Goal: Information Seeking & Learning: Learn about a topic

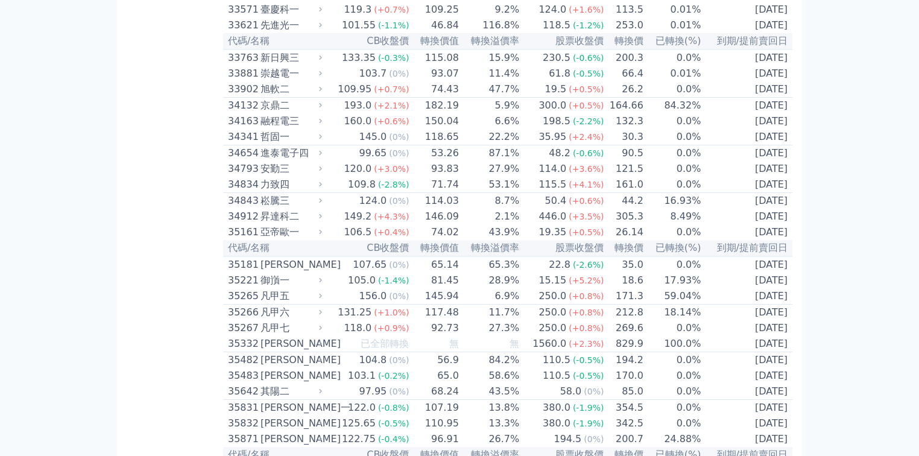
scroll to position [3135, 0]
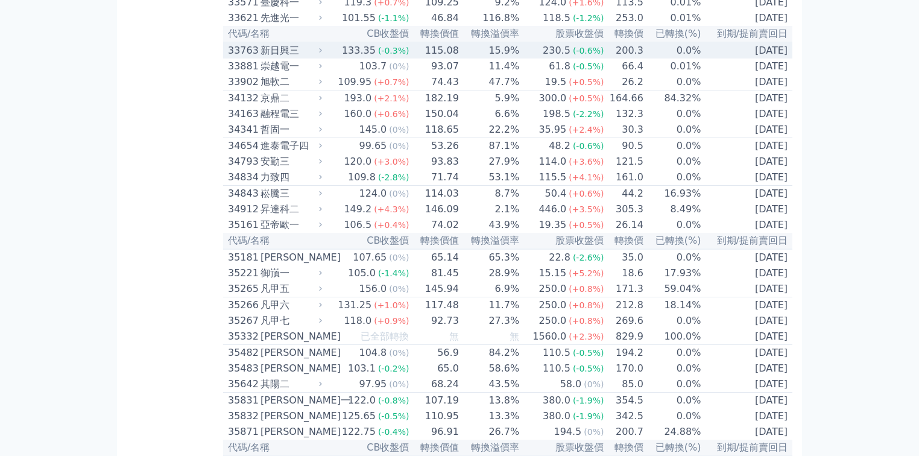
click at [324, 54] on icon at bounding box center [321, 50] width 8 height 8
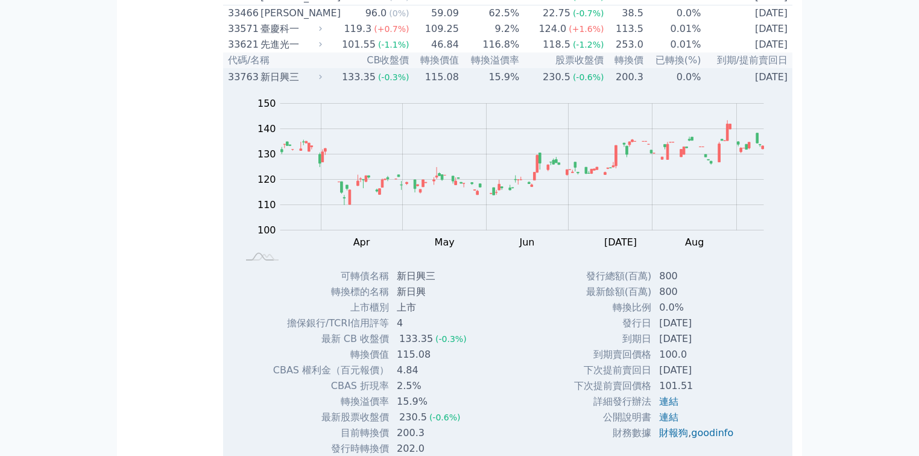
scroll to position [3087, 0]
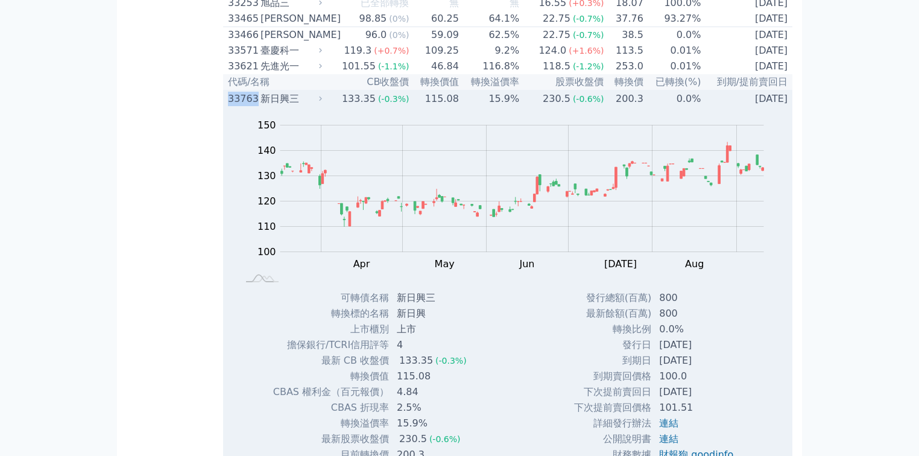
drag, startPoint x: 227, startPoint y: 265, endPoint x: 254, endPoint y: 267, distance: 27.8
click at [254, 107] on td "33763 新日興三" at bounding box center [274, 98] width 102 height 16
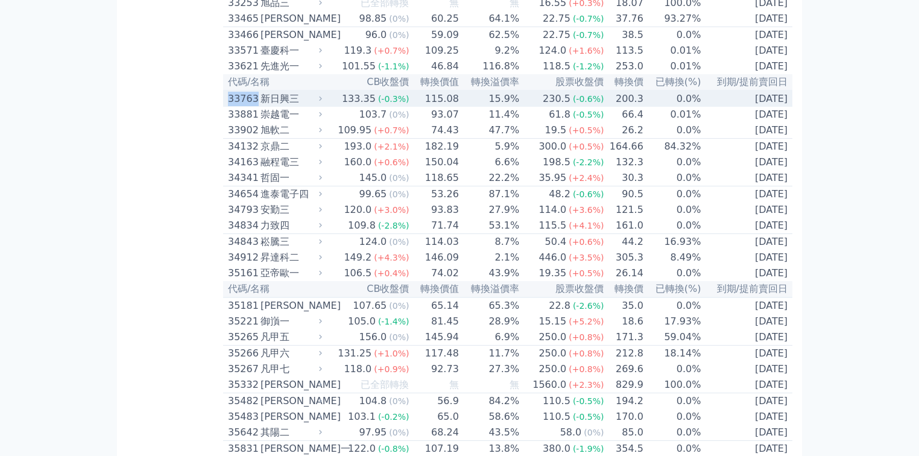
copy div "33763"
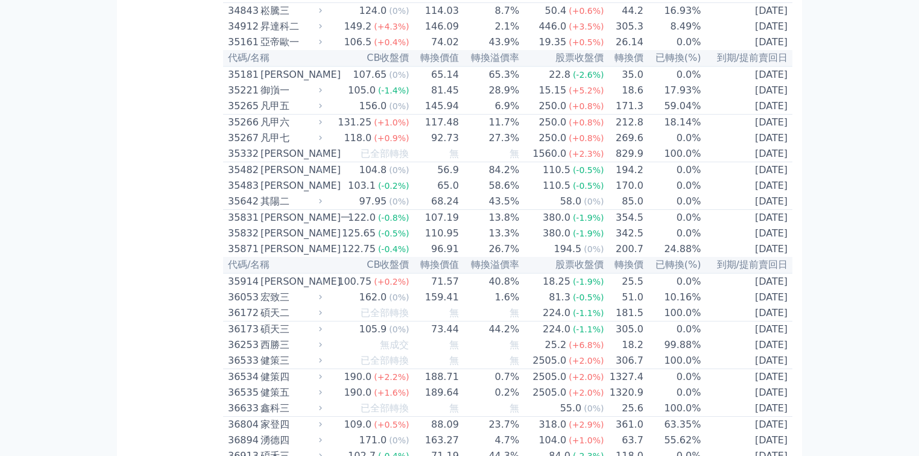
scroll to position [3328, 0]
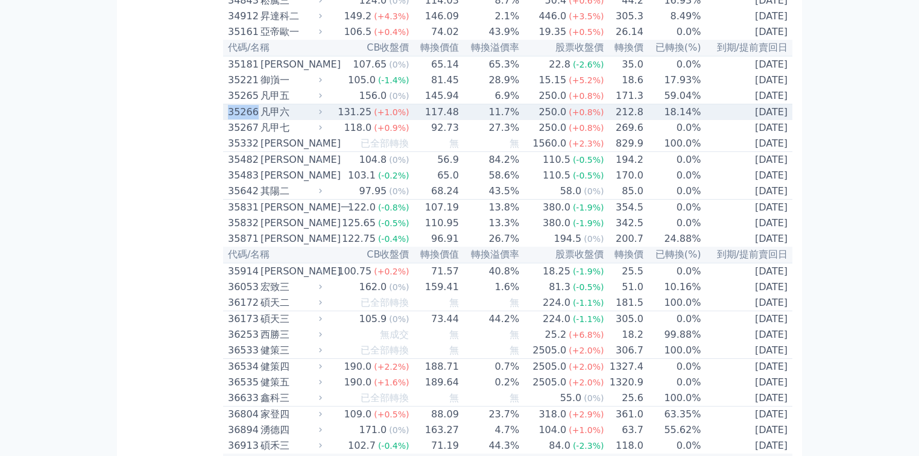
drag, startPoint x: 224, startPoint y: 302, endPoint x: 254, endPoint y: 302, distance: 29.6
click at [254, 121] on td "35266 凡甲六" at bounding box center [274, 112] width 102 height 16
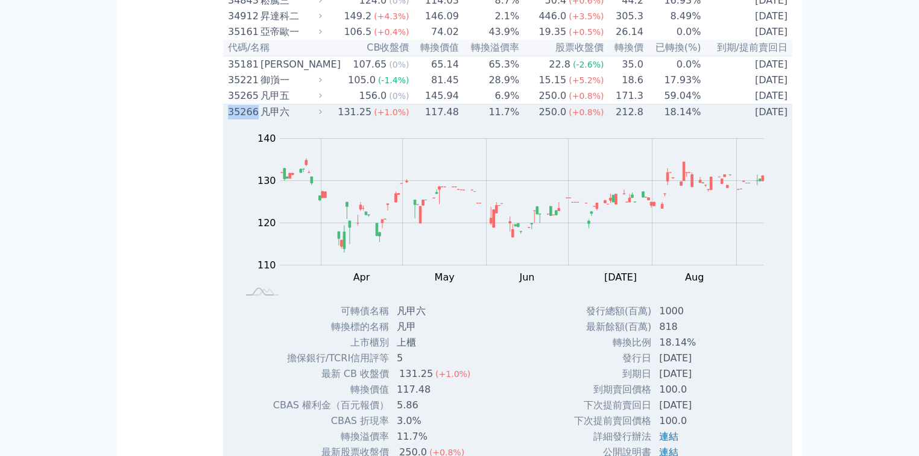
copy div "35266"
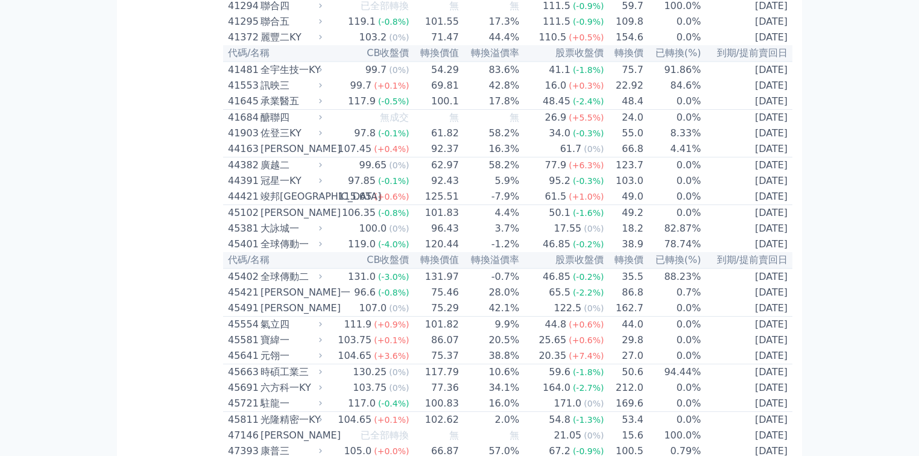
scroll to position [4341, 0]
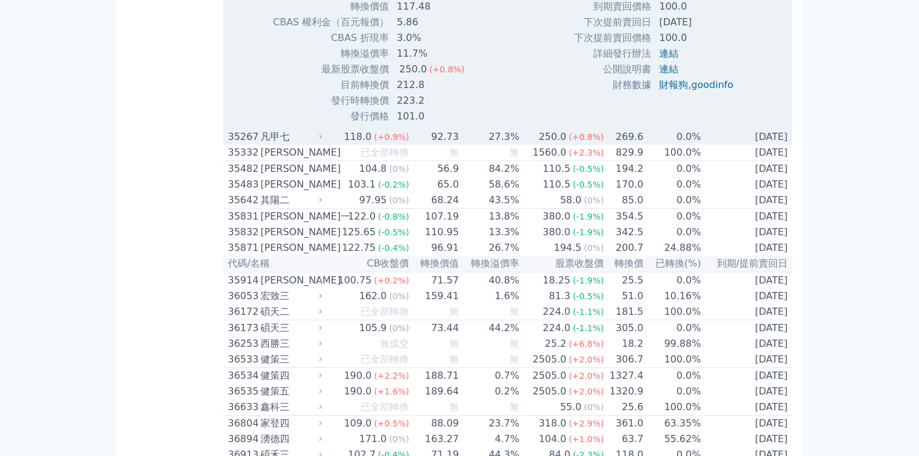
scroll to position [3569, 0]
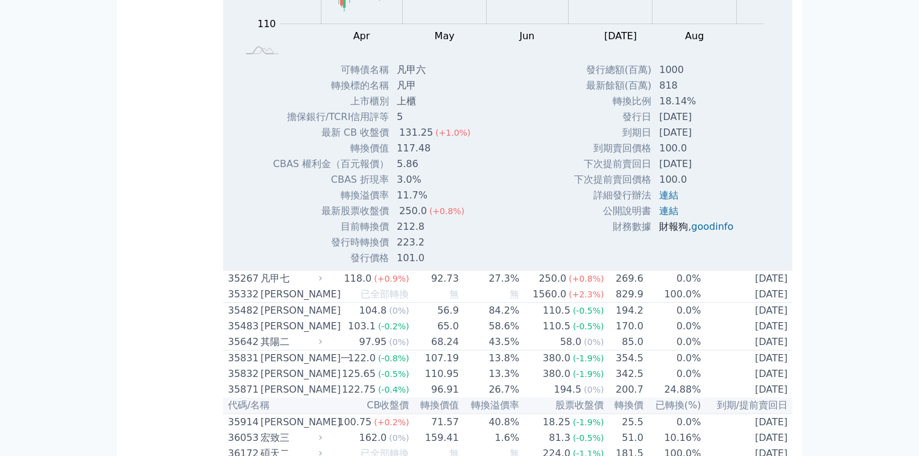
click at [665, 232] on link "財報狗" at bounding box center [673, 226] width 29 height 11
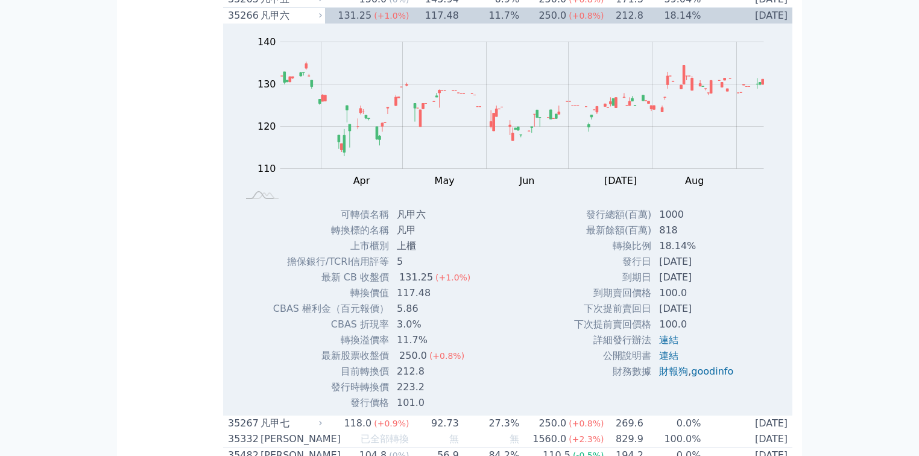
scroll to position [3472, 0]
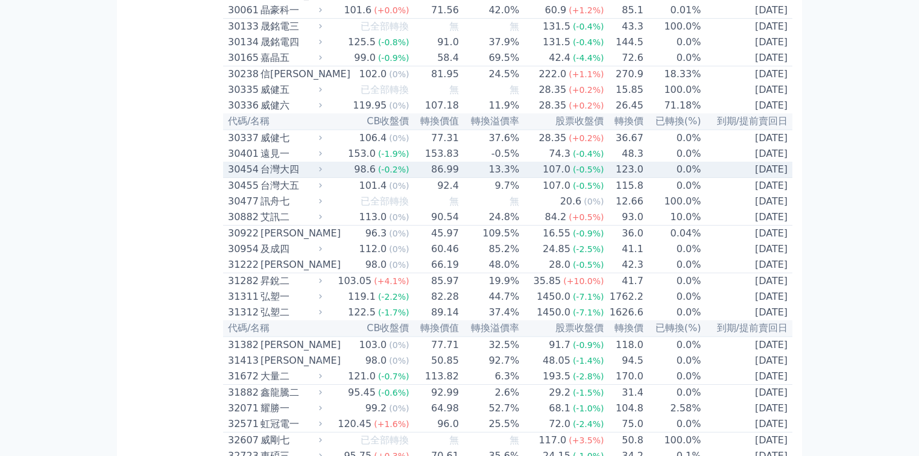
scroll to position [2363, 0]
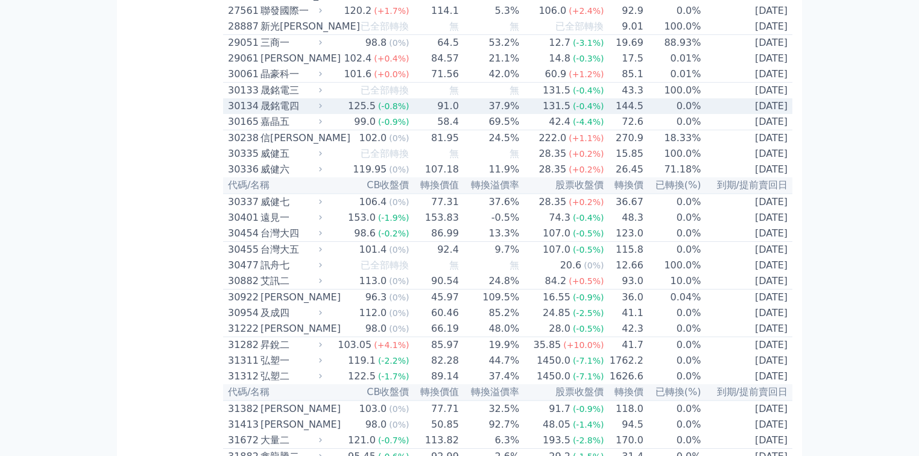
click at [323, 110] on icon at bounding box center [321, 106] width 8 height 8
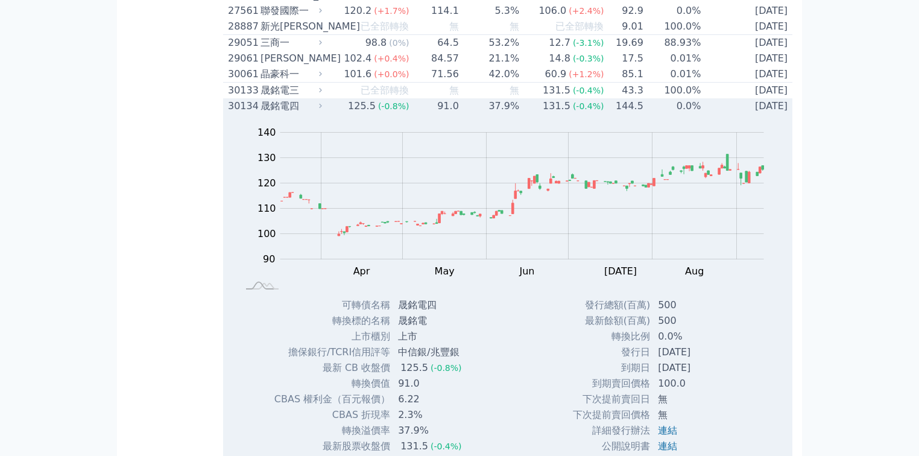
click at [295, 113] on div "晟銘電四" at bounding box center [290, 106] width 59 height 14
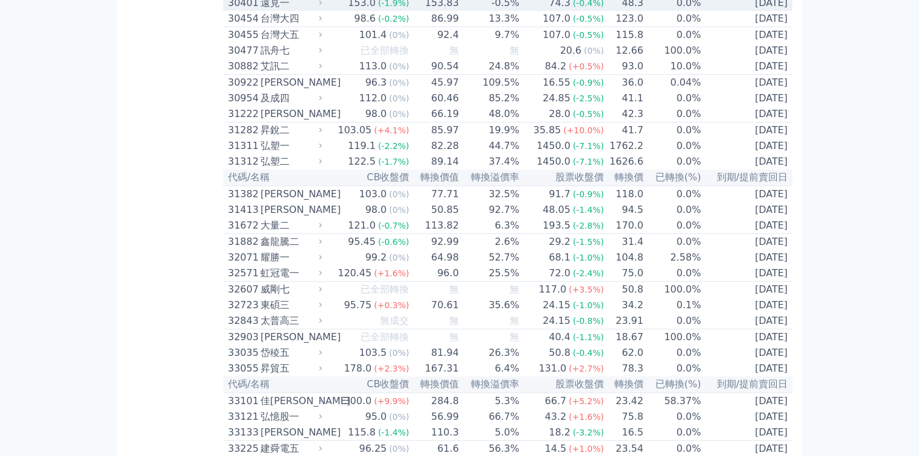
scroll to position [2604, 0]
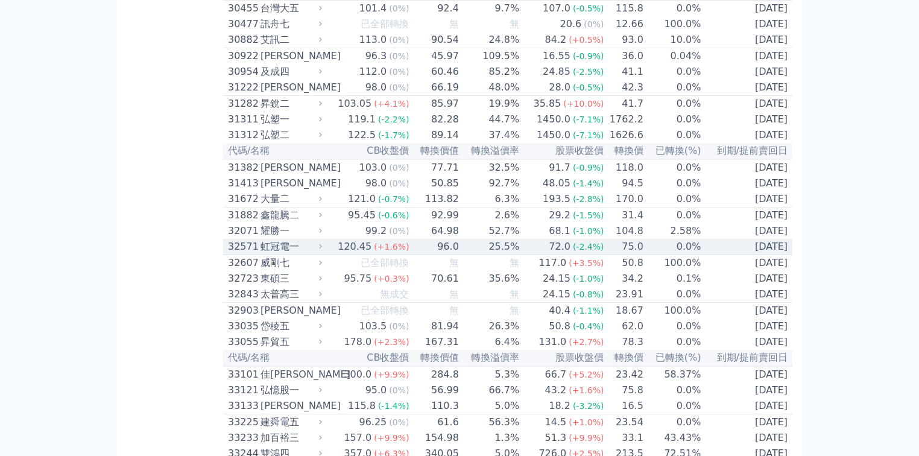
click at [320, 254] on div "虹冠電一" at bounding box center [290, 246] width 59 height 14
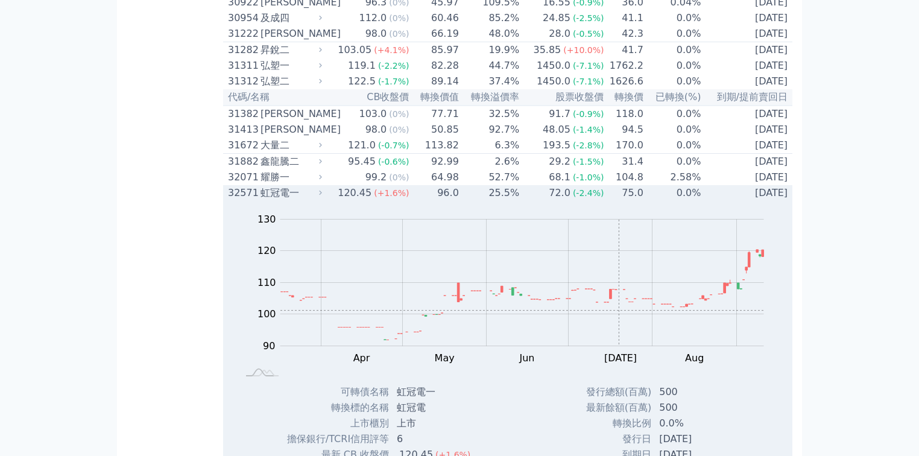
scroll to position [2797, 0]
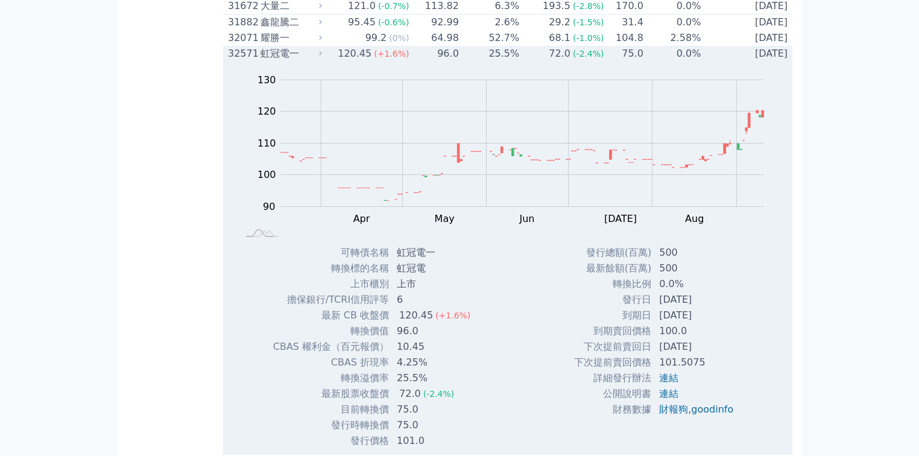
click at [280, 61] on div "虹冠電一" at bounding box center [290, 53] width 59 height 14
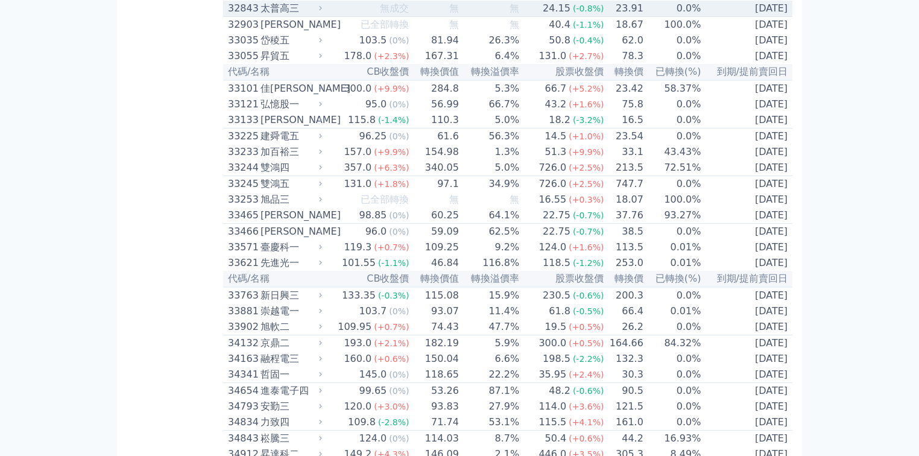
scroll to position [2894, 0]
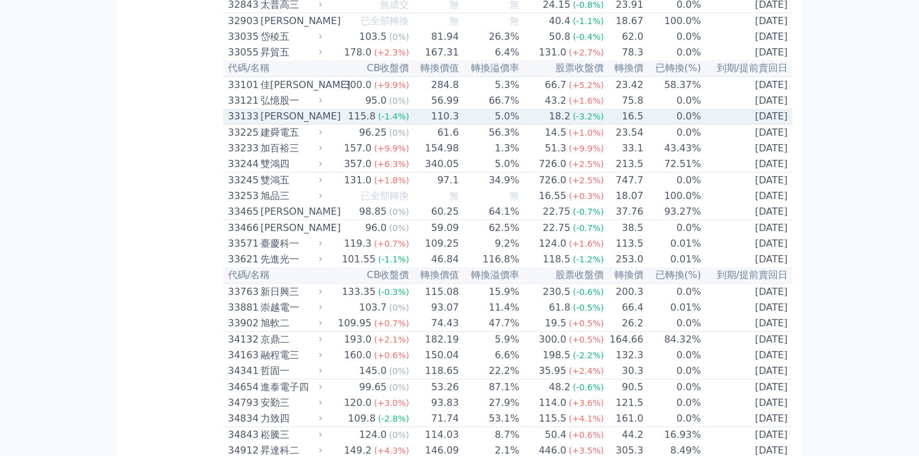
click at [322, 120] on icon at bounding box center [321, 116] width 8 height 8
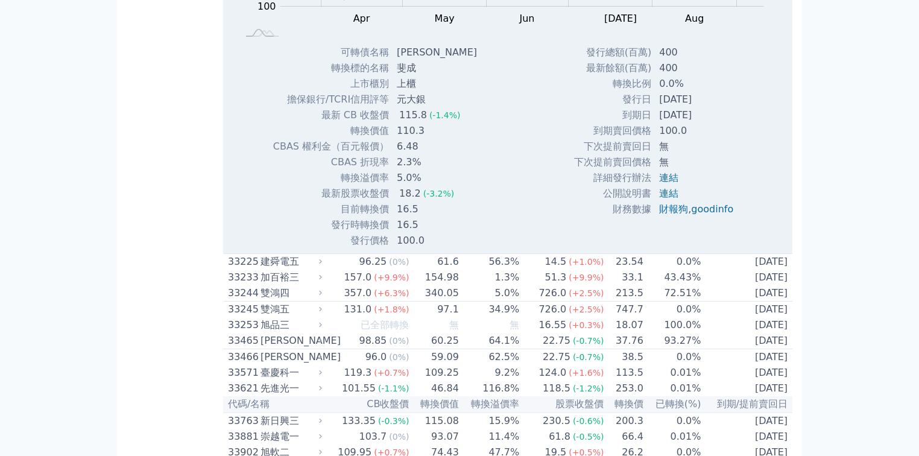
scroll to position [3183, 0]
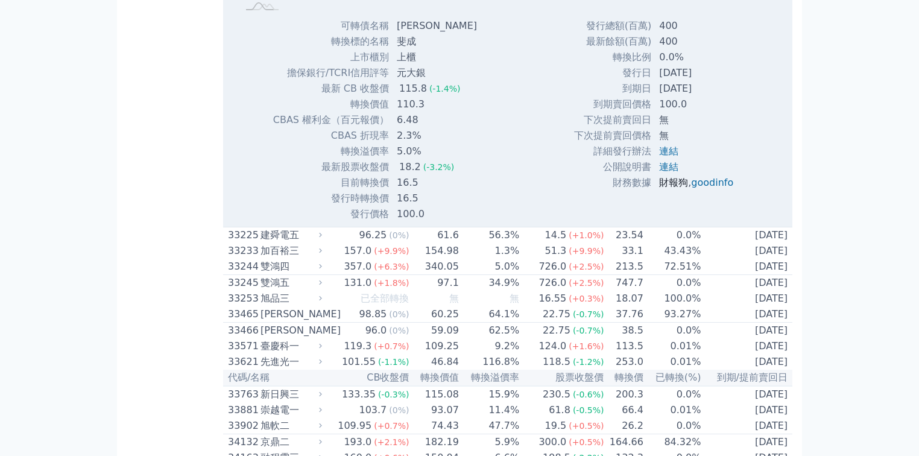
click at [665, 188] on link "財報狗" at bounding box center [673, 182] width 29 height 11
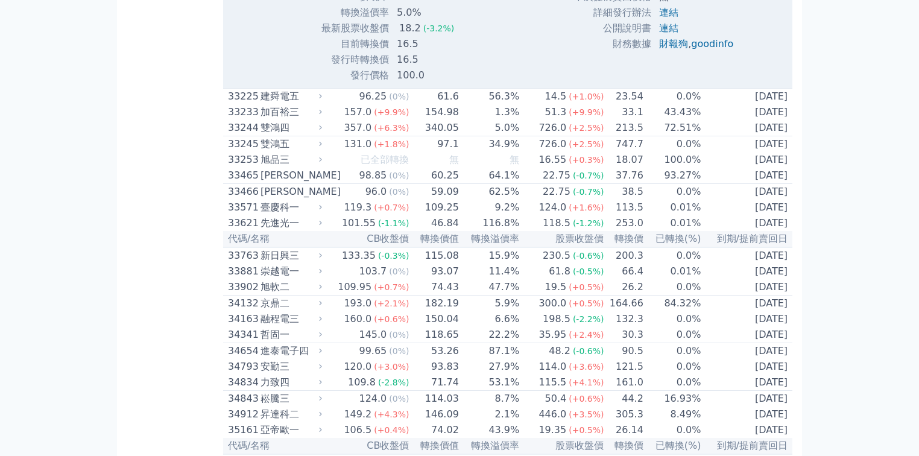
scroll to position [3328, 0]
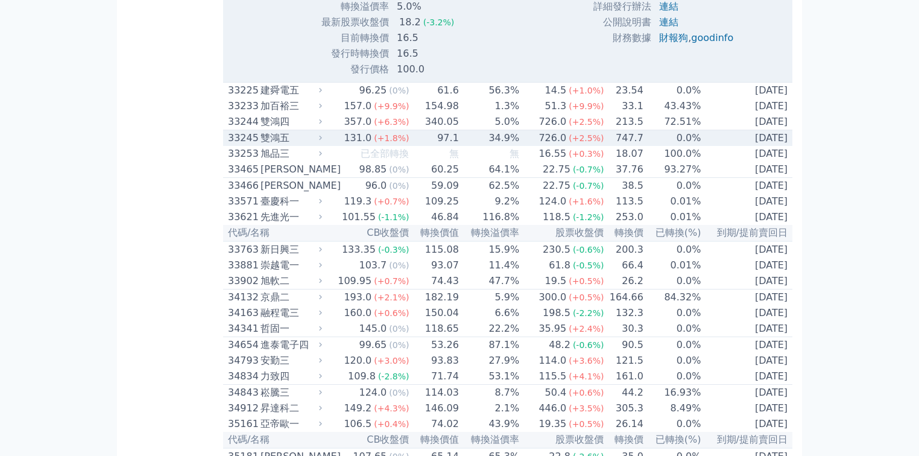
click at [323, 142] on icon at bounding box center [321, 138] width 8 height 8
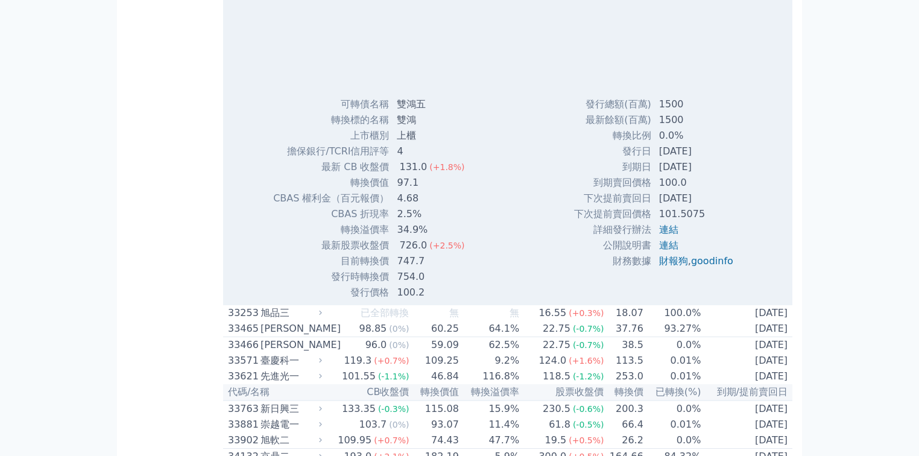
scroll to position [3569, 0]
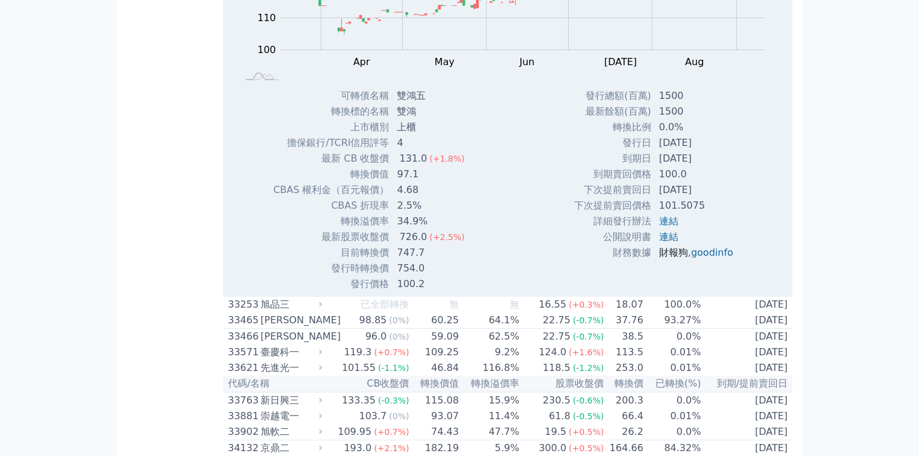
click at [675, 258] on link "財報狗" at bounding box center [673, 252] width 29 height 11
